Goal: Task Accomplishment & Management: Use online tool/utility

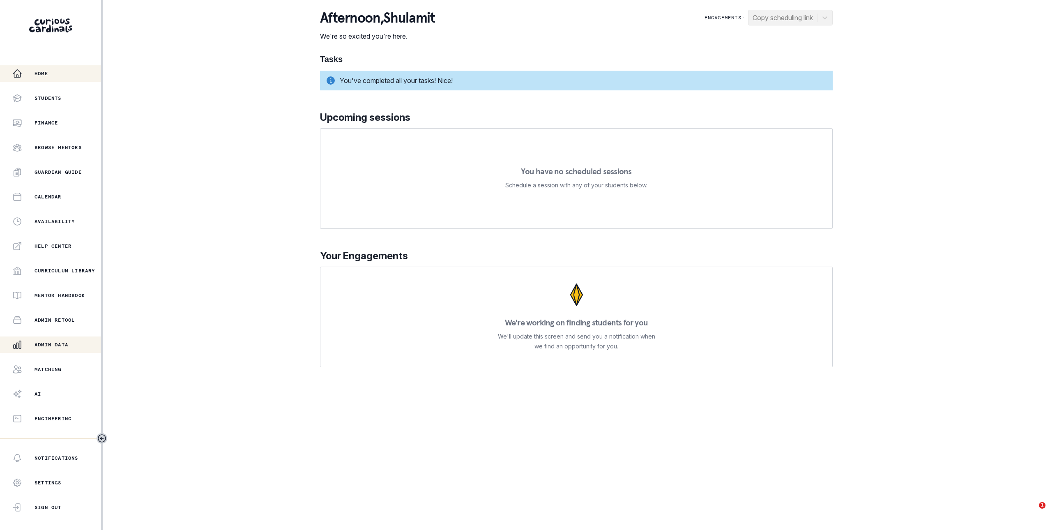
click at [62, 343] on p "Admin Data" at bounding box center [52, 344] width 34 height 7
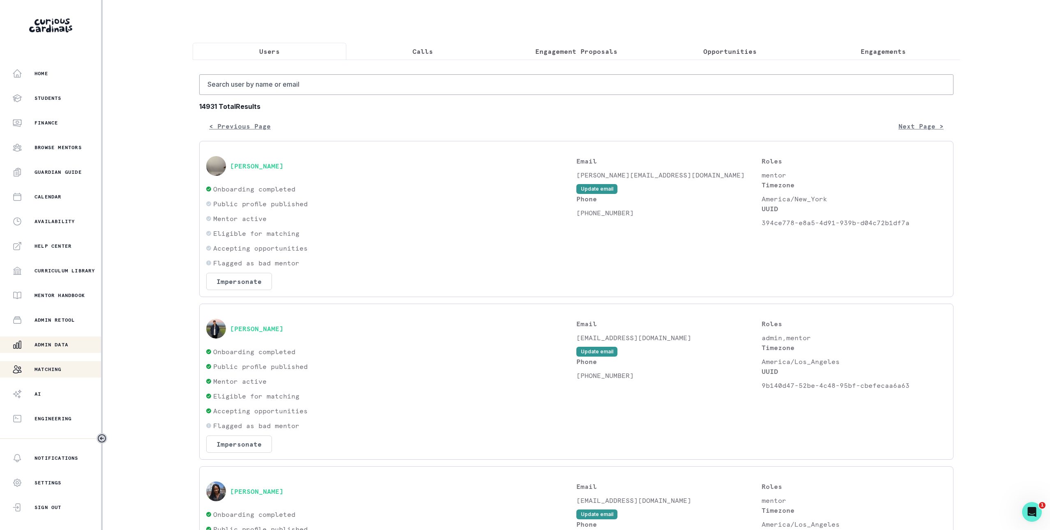
click at [67, 365] on div "Matching" at bounding box center [56, 369] width 89 height 10
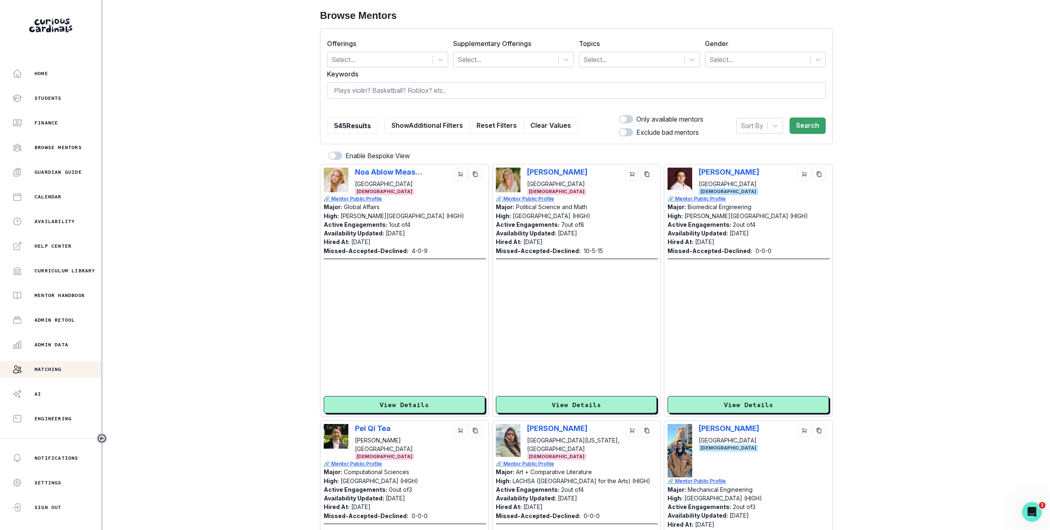
click at [381, 85] on input at bounding box center [576, 90] width 499 height 16
click at [597, 56] on div at bounding box center [631, 60] width 97 height 12
type input "poli"
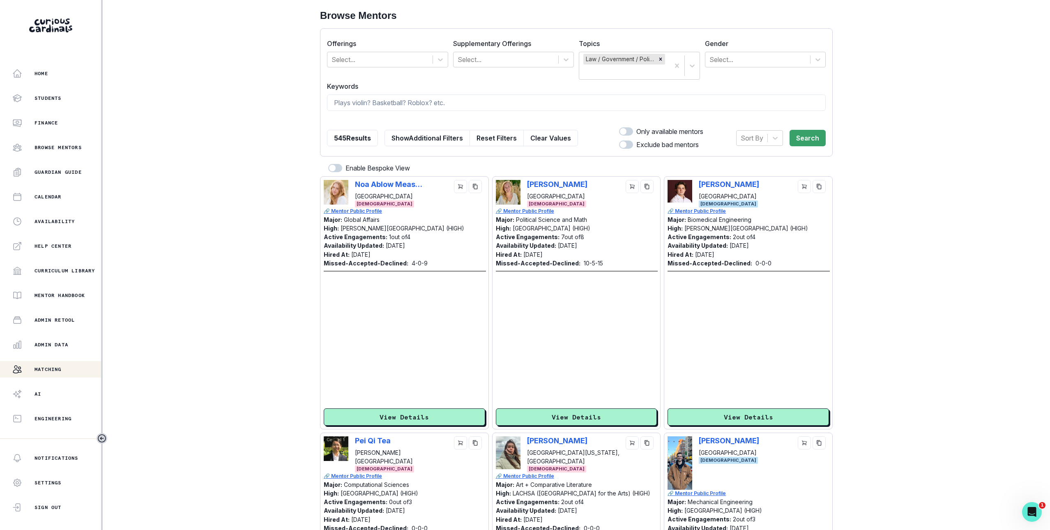
click at [567, 94] on form "Offerings Select... Supplementary Offerings Select... Topics Law / Government /…" at bounding box center [576, 92] width 499 height 114
click at [567, 101] on input at bounding box center [576, 102] width 499 height 16
type input "[US_STATE]"
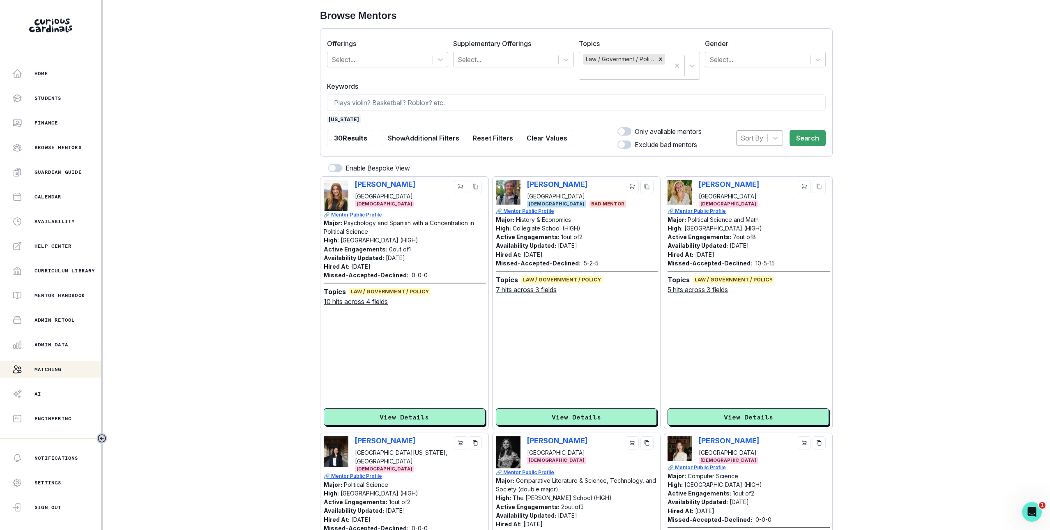
click at [763, 142] on div at bounding box center [752, 138] width 23 height 12
click at [761, 159] on div "Hired at" at bounding box center [759, 159] width 47 height 16
click at [809, 142] on button "Search" at bounding box center [808, 138] width 36 height 16
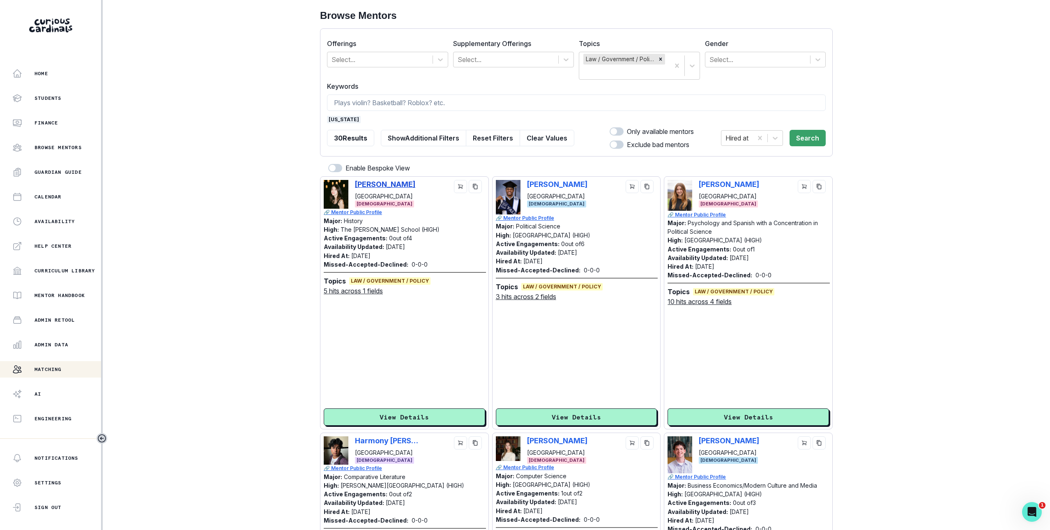
click at [398, 186] on p "[PERSON_NAME]" at bounding box center [385, 184] width 60 height 9
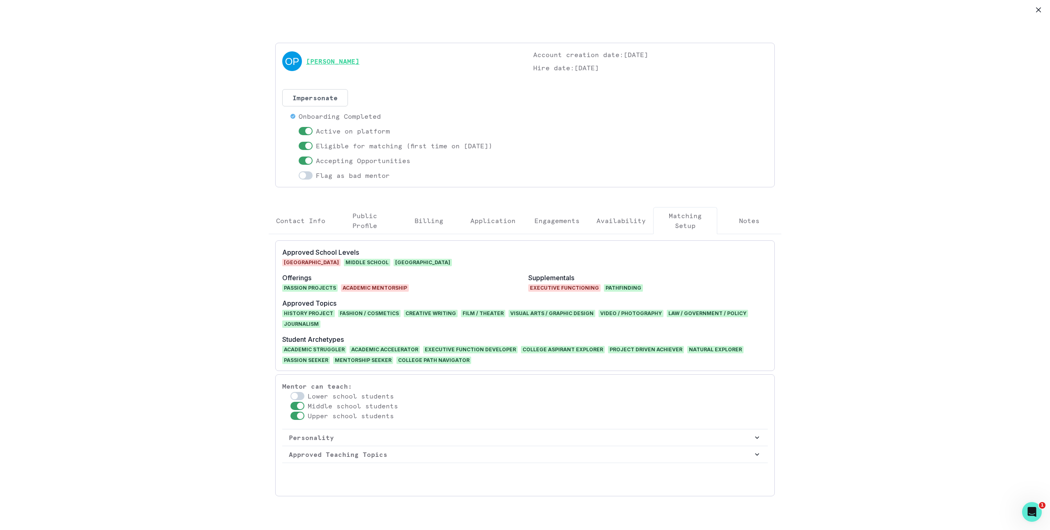
click at [357, 66] on link "[PERSON_NAME]" at bounding box center [332, 61] width 53 height 10
click at [1020, 36] on div "[PERSON_NAME] Account creation date: [DATE] Hire date: [DATE] Impersonate Confi…" at bounding box center [525, 273] width 1050 height 546
click at [1033, 14] on button "Close" at bounding box center [1038, 9] width 13 height 13
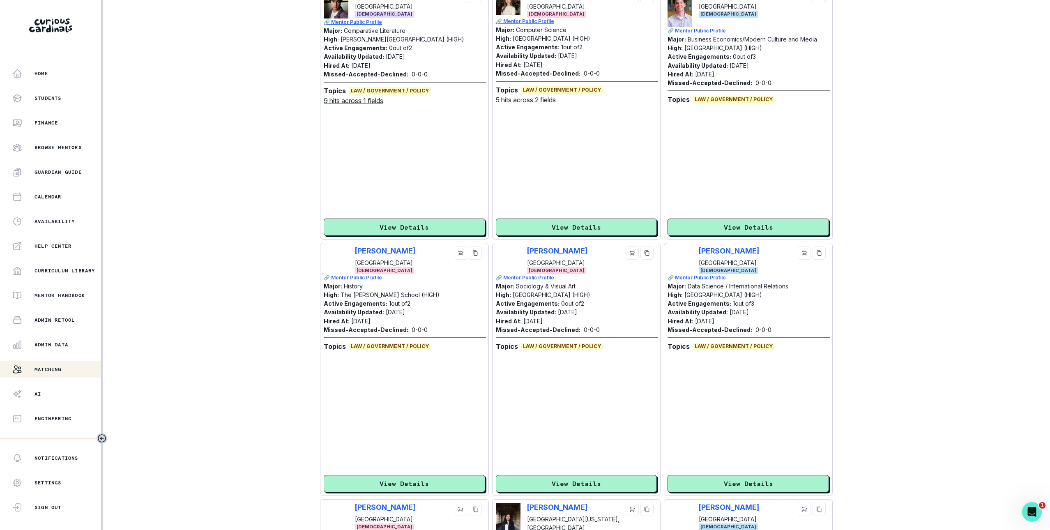
scroll to position [447, 0]
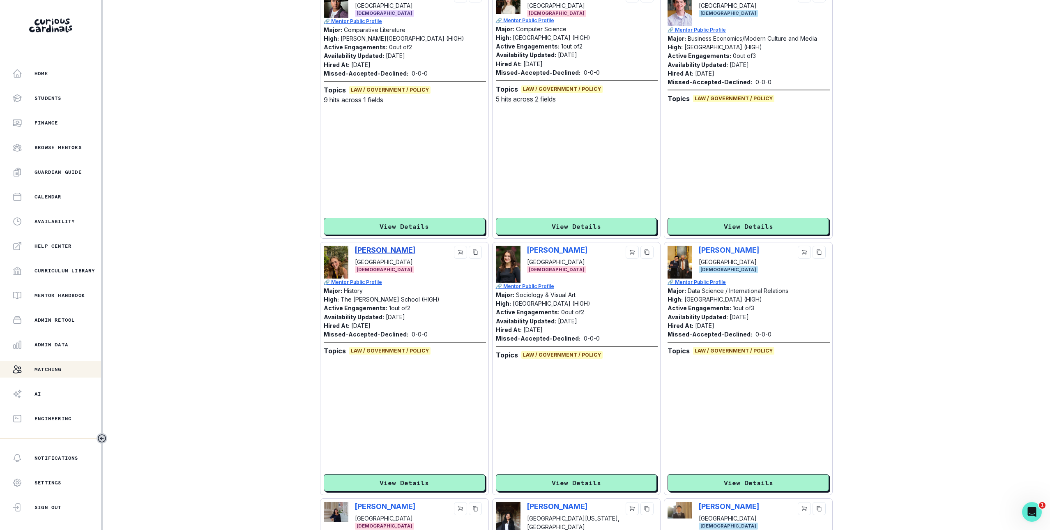
click at [415, 253] on p "[PERSON_NAME]" at bounding box center [385, 250] width 60 height 9
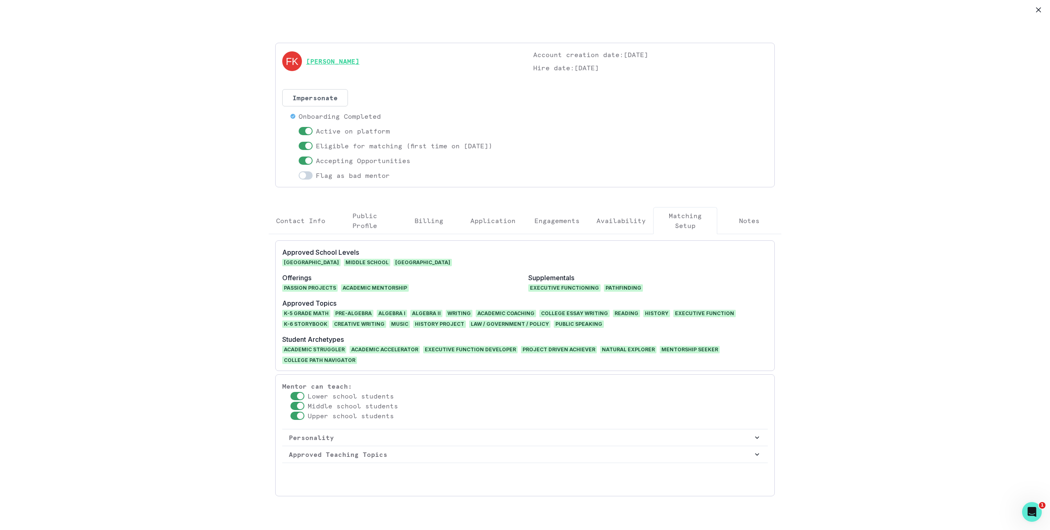
click at [351, 63] on link "[PERSON_NAME]" at bounding box center [332, 61] width 53 height 10
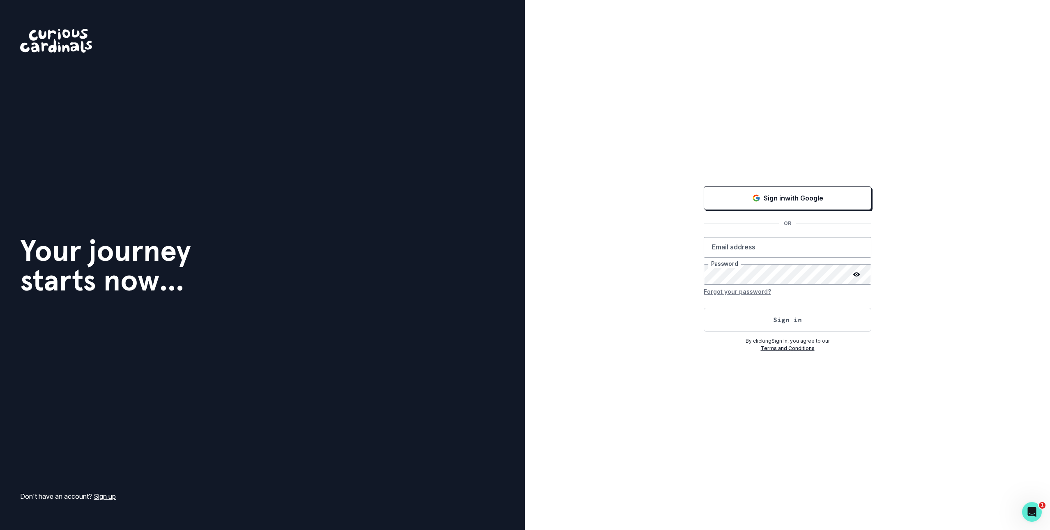
click at [724, 172] on div "Sign in with Google OR Email address Password Forgot your password? Sign in By …" at bounding box center [787, 265] width 525 height 530
click at [728, 188] on button "Sign in with Google" at bounding box center [788, 198] width 168 height 24
click at [812, 188] on button "Loading..." at bounding box center [788, 198] width 168 height 26
click at [757, 197] on icon "Sign in with Google (GSuite)" at bounding box center [757, 198] width 3 height 3
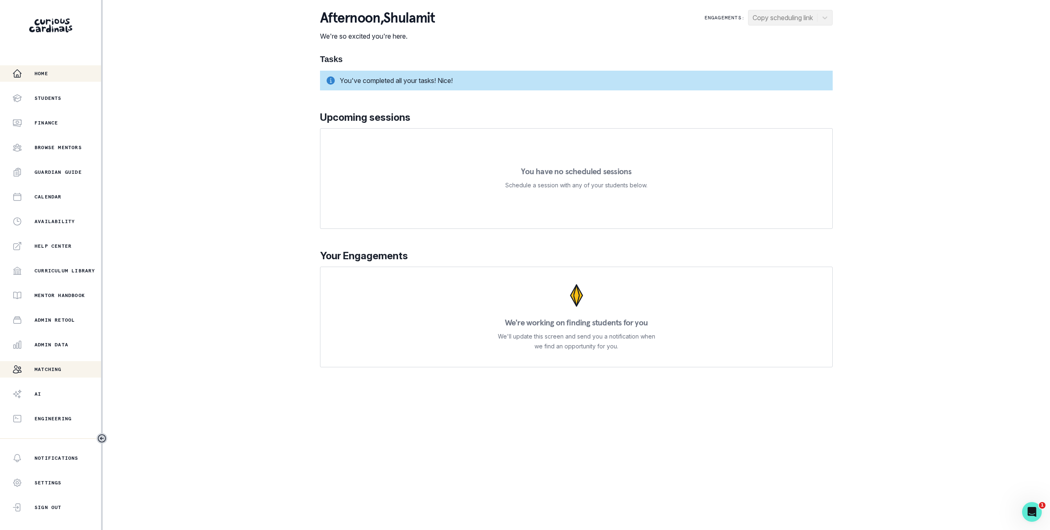
click at [68, 363] on button "Matching" at bounding box center [50, 369] width 101 height 16
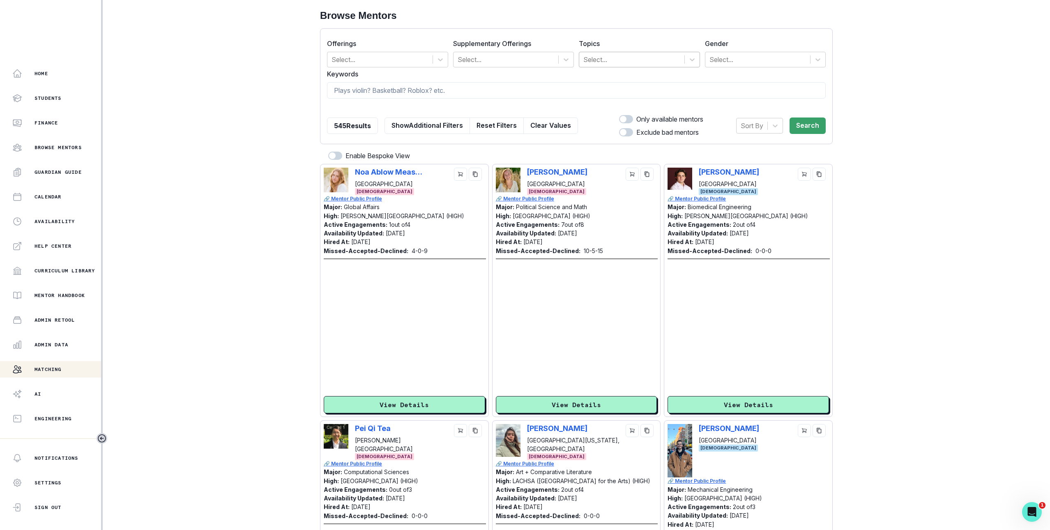
click at [650, 57] on div at bounding box center [631, 60] width 97 height 12
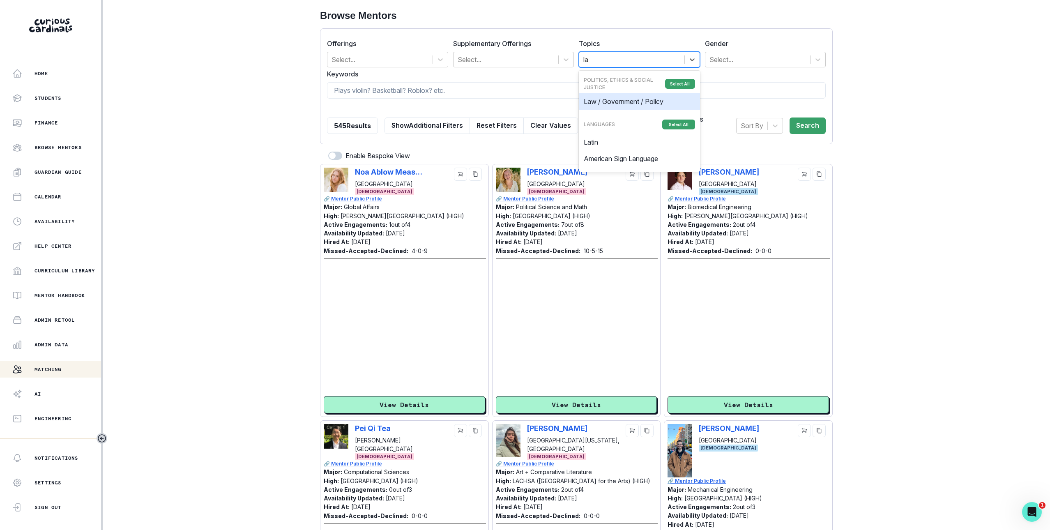
type input "law"
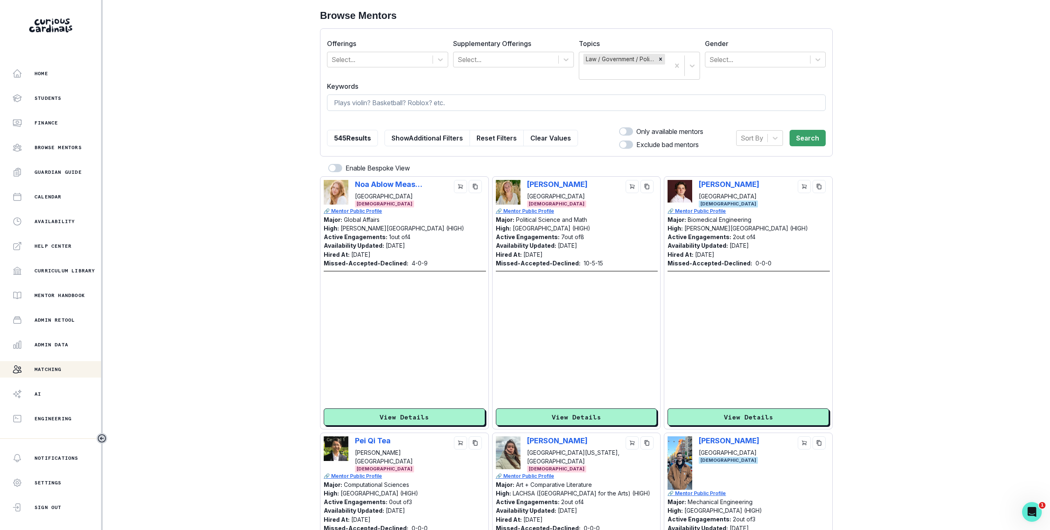
click at [643, 101] on input at bounding box center [576, 102] width 499 height 16
click at [749, 140] on div at bounding box center [752, 138] width 23 height 12
click at [753, 159] on div "Hired at" at bounding box center [759, 159] width 47 height 16
click at [705, 101] on input at bounding box center [576, 102] width 499 height 16
type input "[US_STATE]"
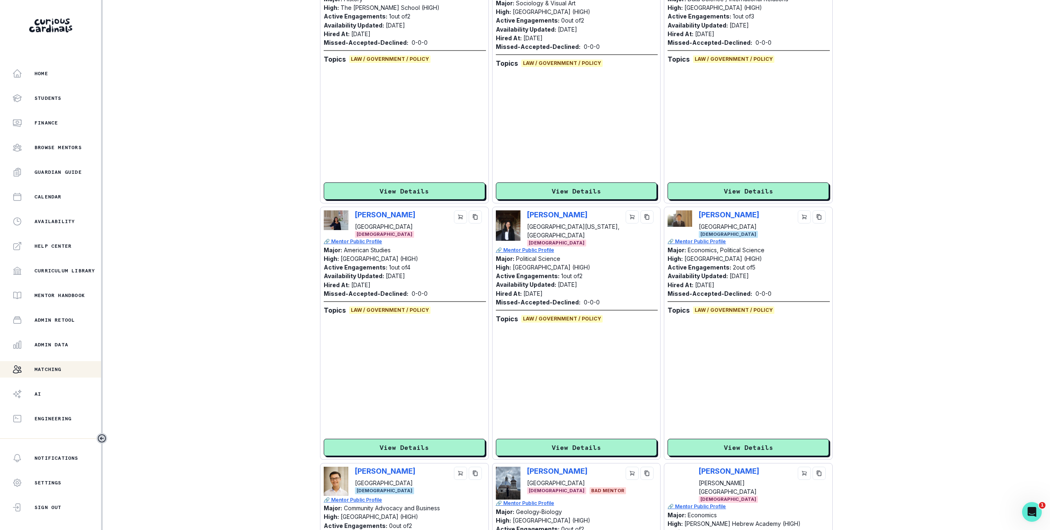
scroll to position [740, 0]
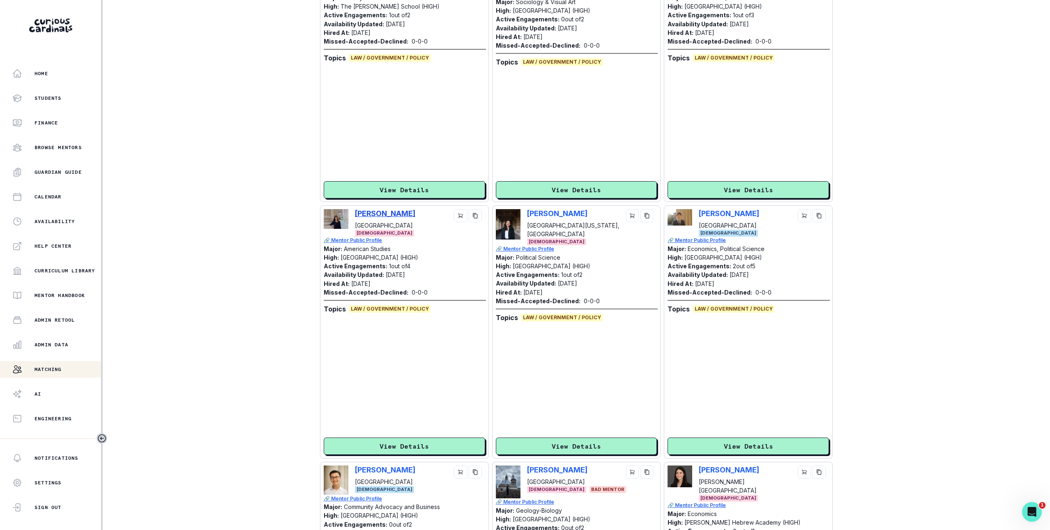
click at [383, 214] on p "[PERSON_NAME]" at bounding box center [385, 213] width 60 height 9
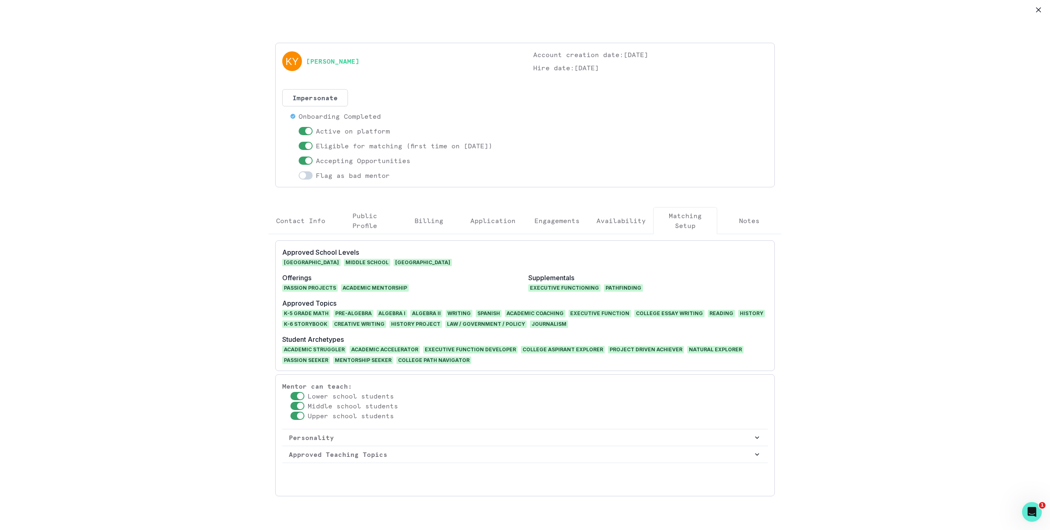
click at [346, 57] on div "[PERSON_NAME]" at bounding box center [399, 61] width 235 height 23
click at [339, 58] on link "[PERSON_NAME]" at bounding box center [332, 61] width 53 height 10
